Goal: Navigation & Orientation: Go to known website

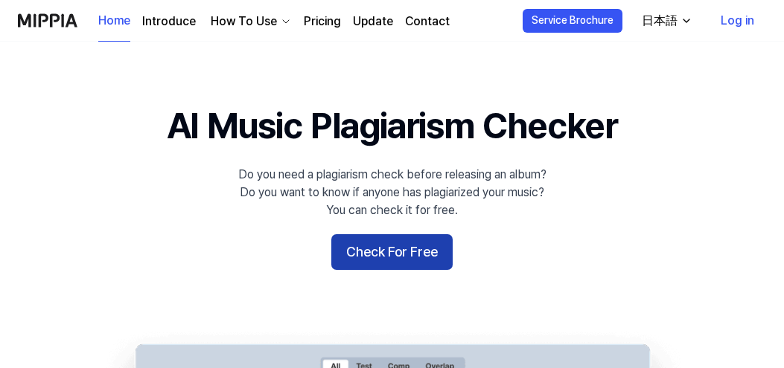
click at [365, 259] on button "Check For Free" at bounding box center [391, 252] width 121 height 36
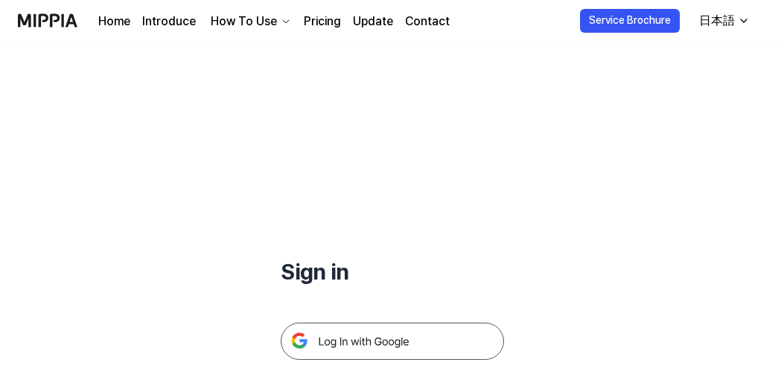
click at [353, 22] on link "Update" at bounding box center [373, 22] width 40 height 18
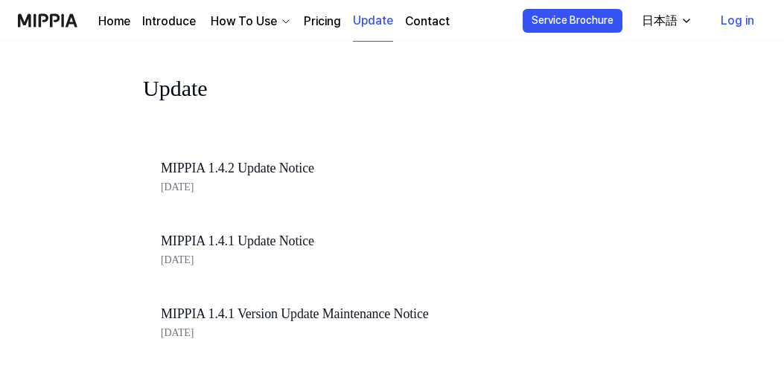
click at [314, 20] on link "Pricing" at bounding box center [322, 22] width 37 height 18
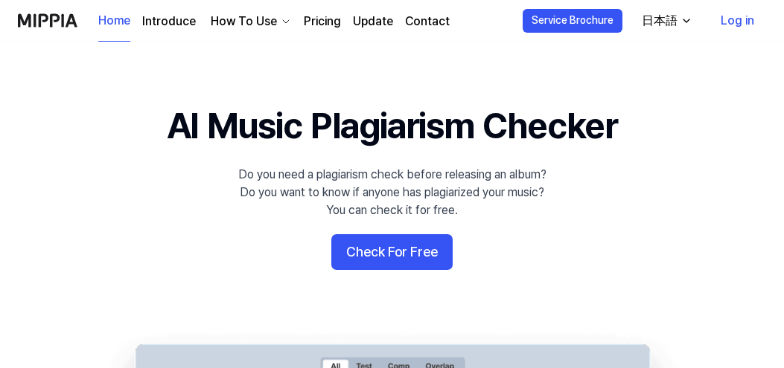
click at [724, 20] on link "Log in" at bounding box center [736, 21] width 57 height 42
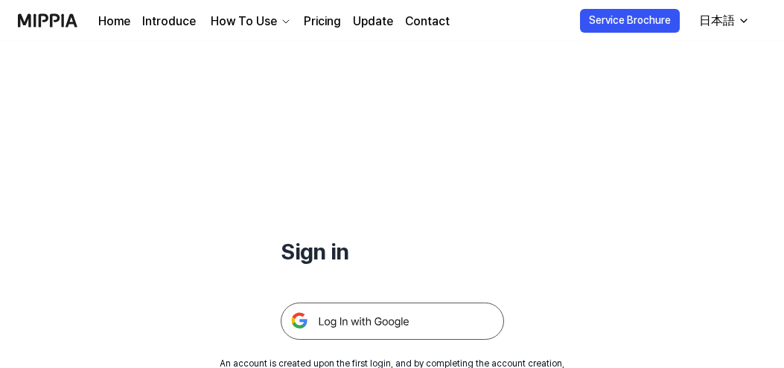
scroll to position [178, 0]
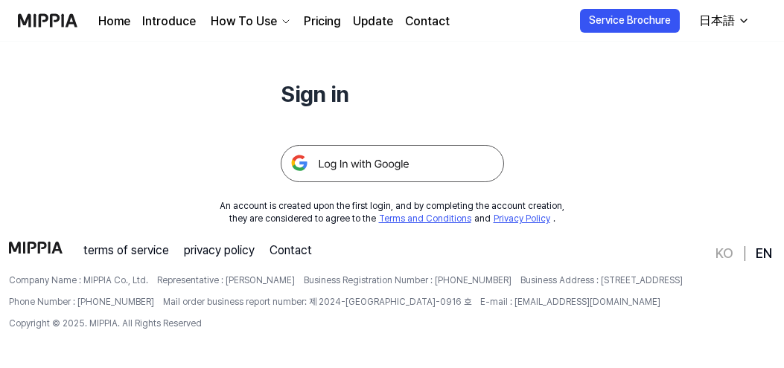
click at [763, 252] on link "EN" at bounding box center [763, 254] width 16 height 18
